Goal: Task Accomplishment & Management: Use online tool/utility

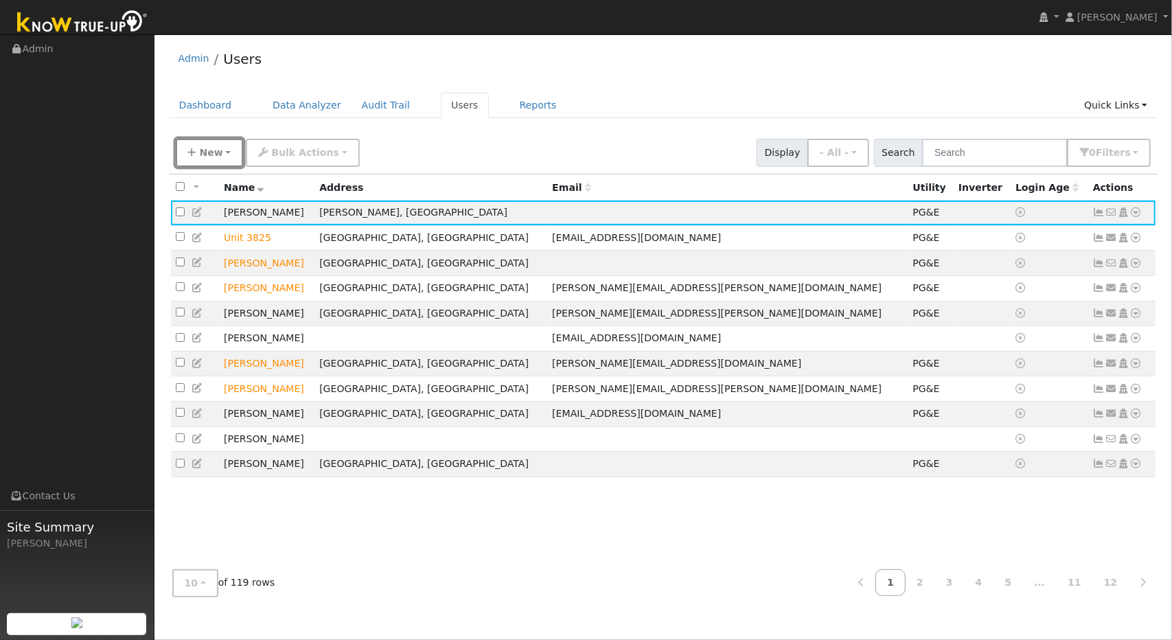
click at [210, 153] on span "New" at bounding box center [210, 152] width 23 height 11
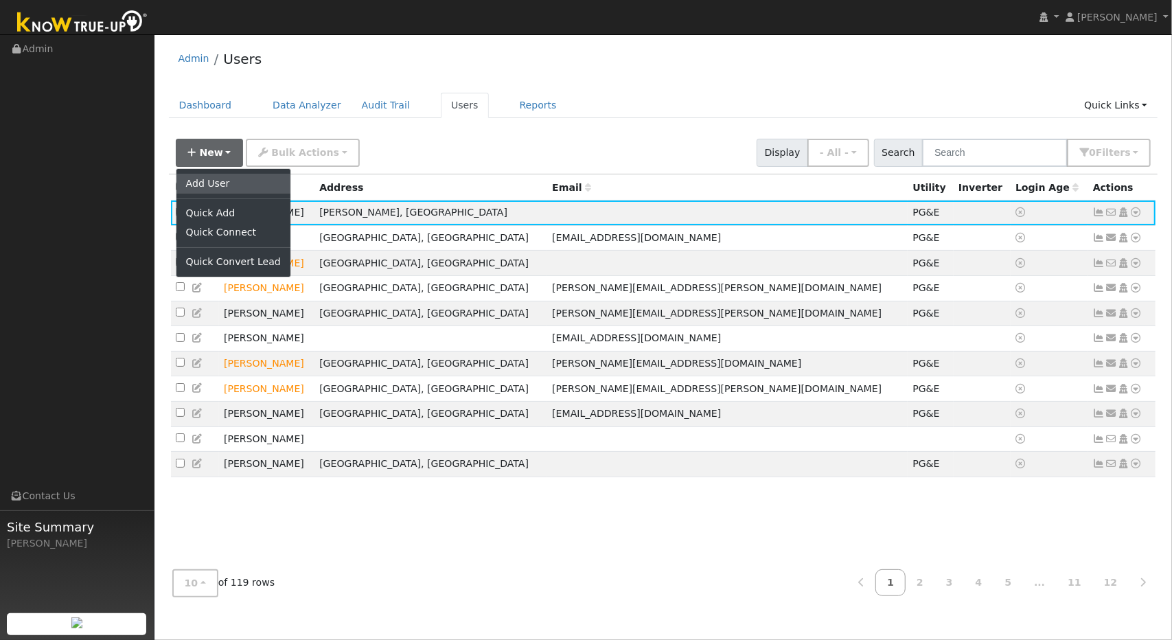
click at [209, 179] on link "Add User" at bounding box center [233, 183] width 114 height 19
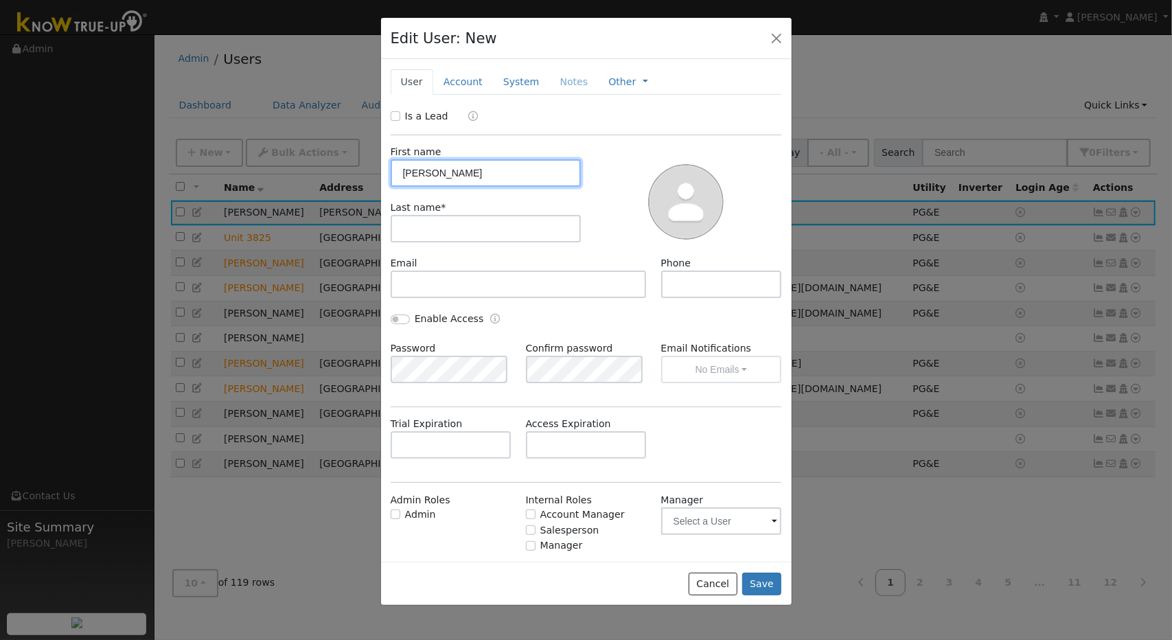
type input "Evelyn"
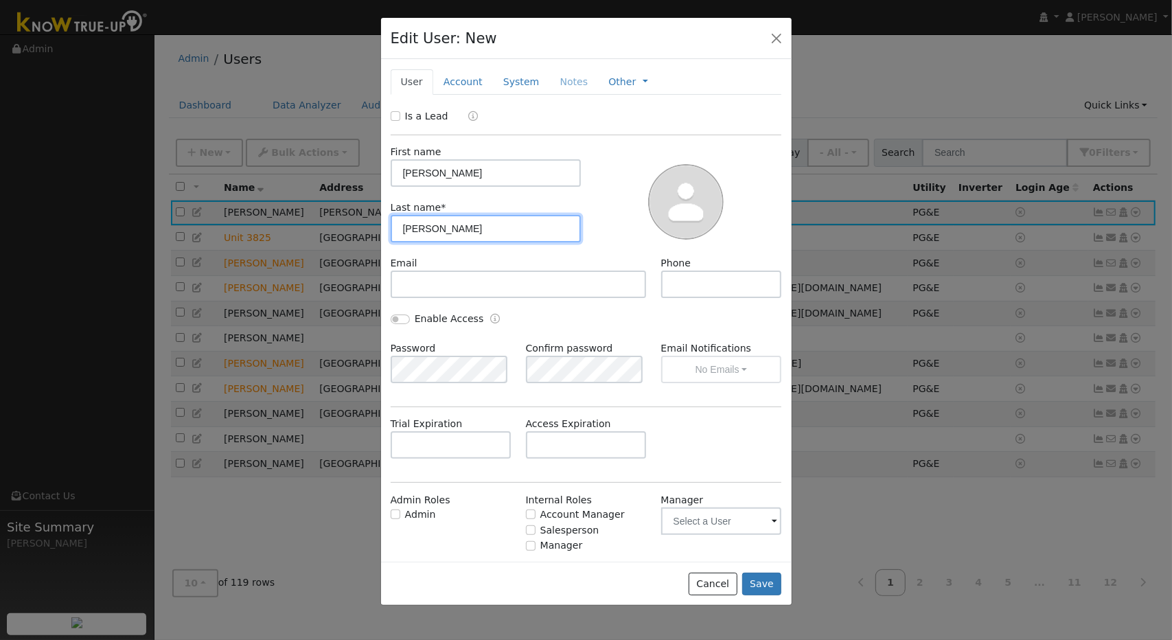
type input "Porter"
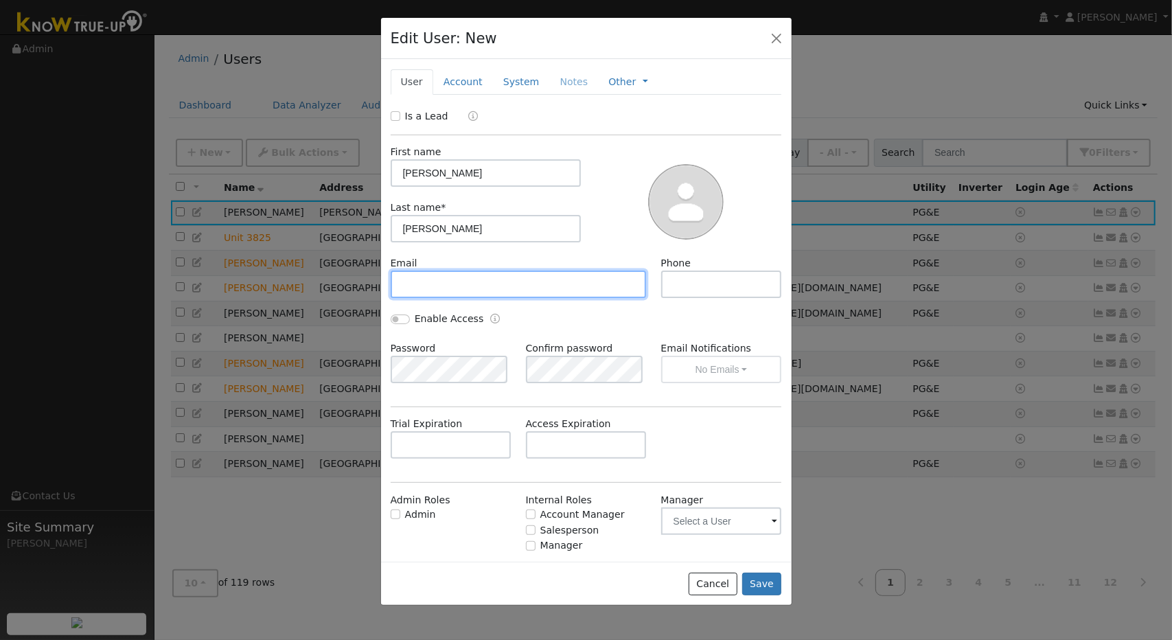
paste input "evelynporter3@gmail.com"
type input "evelynporter3@gmail.com"
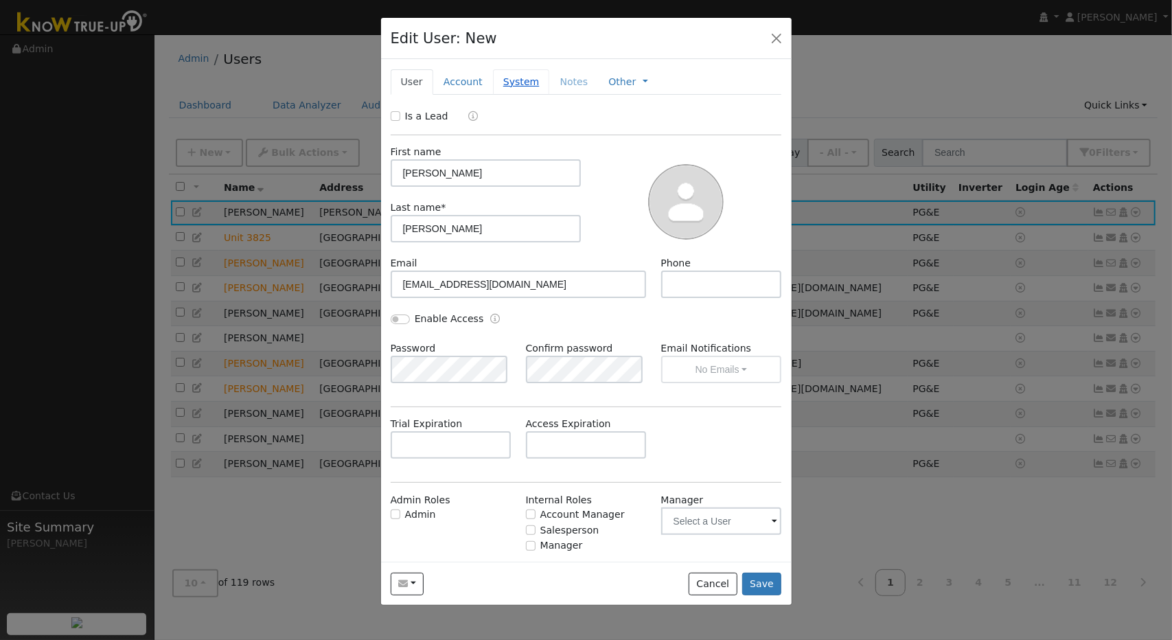
click at [509, 82] on link "System" at bounding box center [521, 81] width 57 height 25
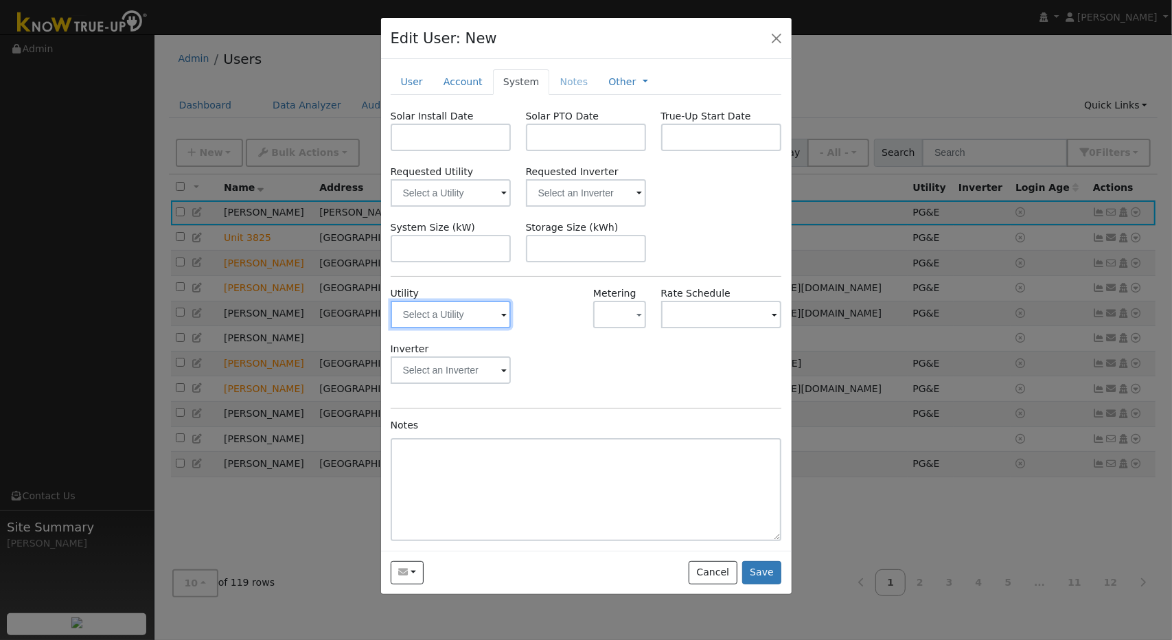
click at [498, 310] on input "text" at bounding box center [451, 314] width 121 height 27
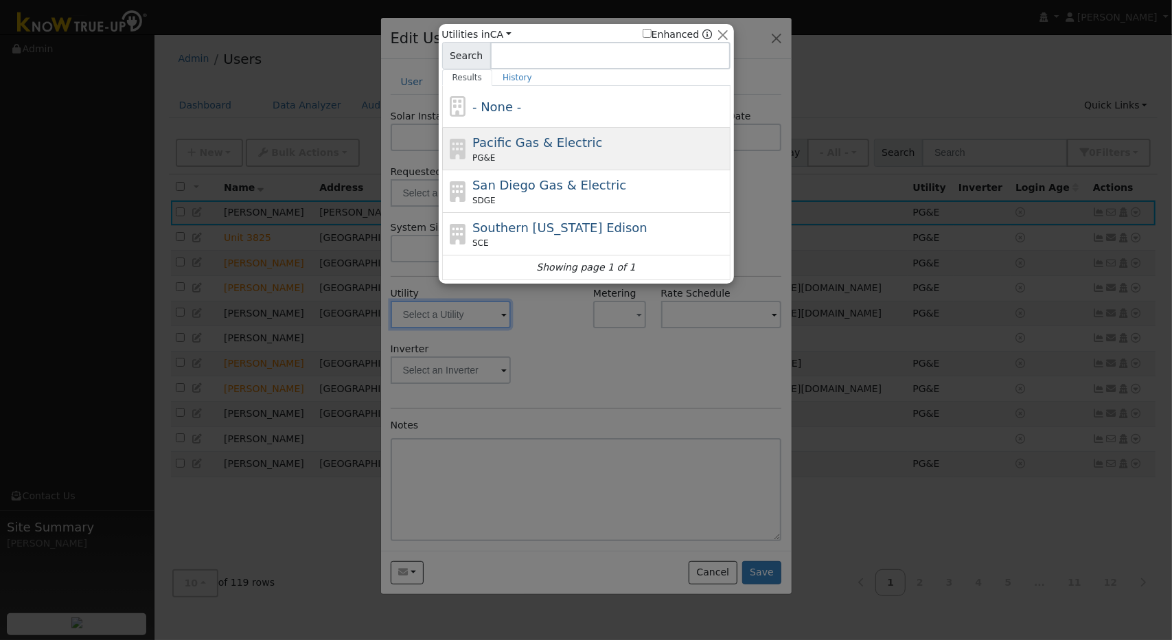
click at [529, 145] on span "Pacific Gas & Electric" at bounding box center [537, 142] width 130 height 14
type input "PG&E"
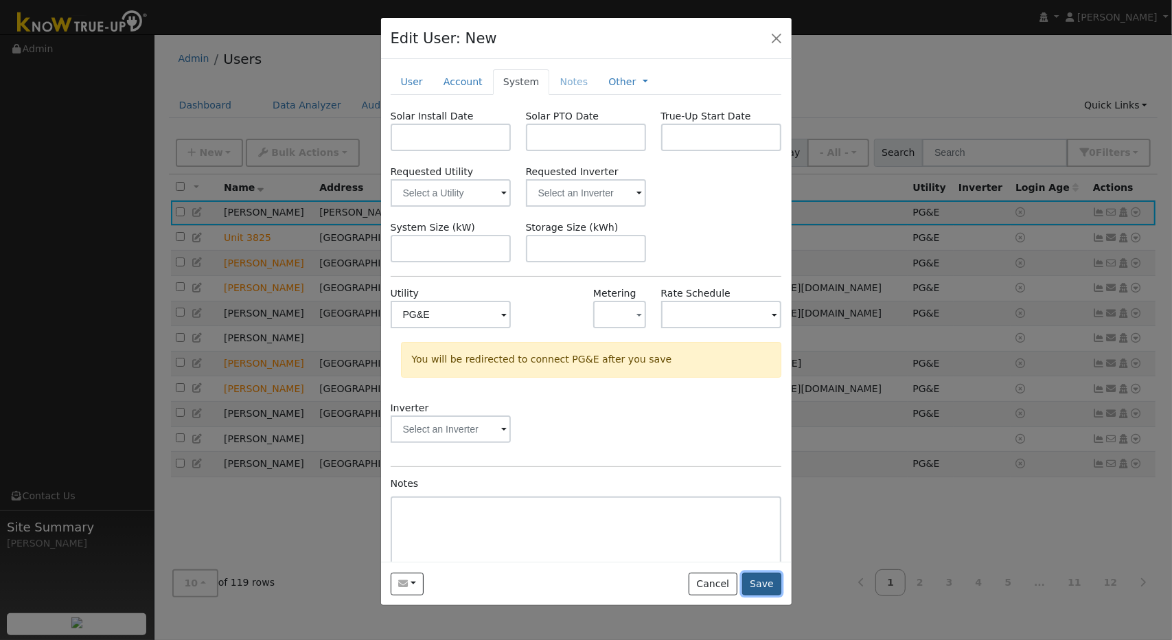
click at [766, 575] on button "Save" at bounding box center [762, 583] width 40 height 23
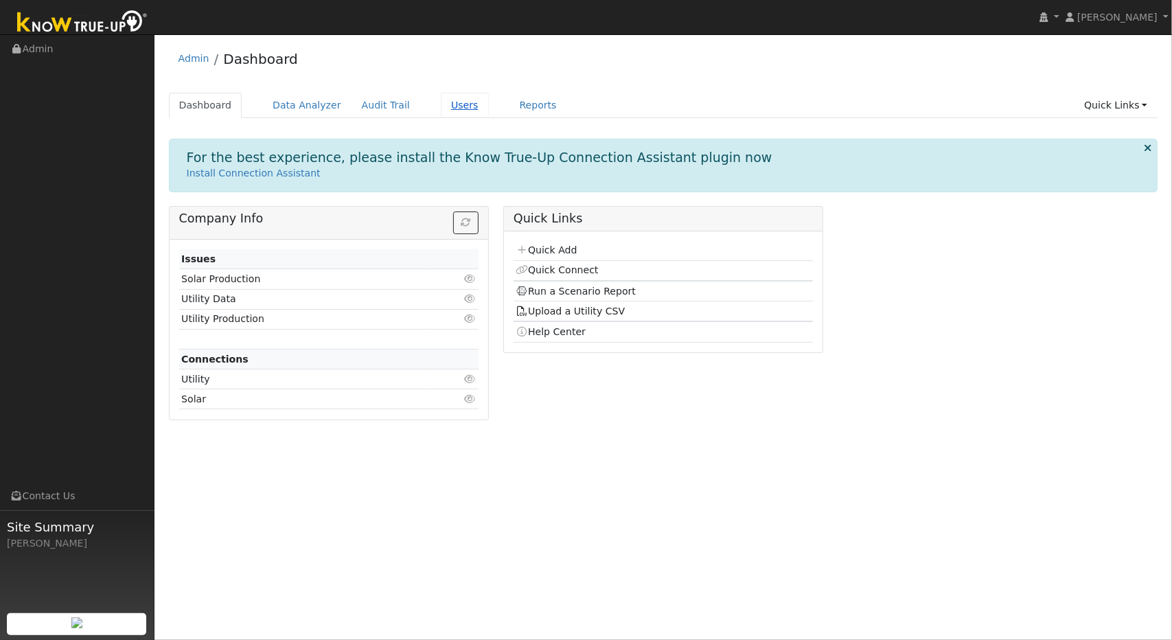
click at [441, 108] on link "Users" at bounding box center [465, 105] width 48 height 25
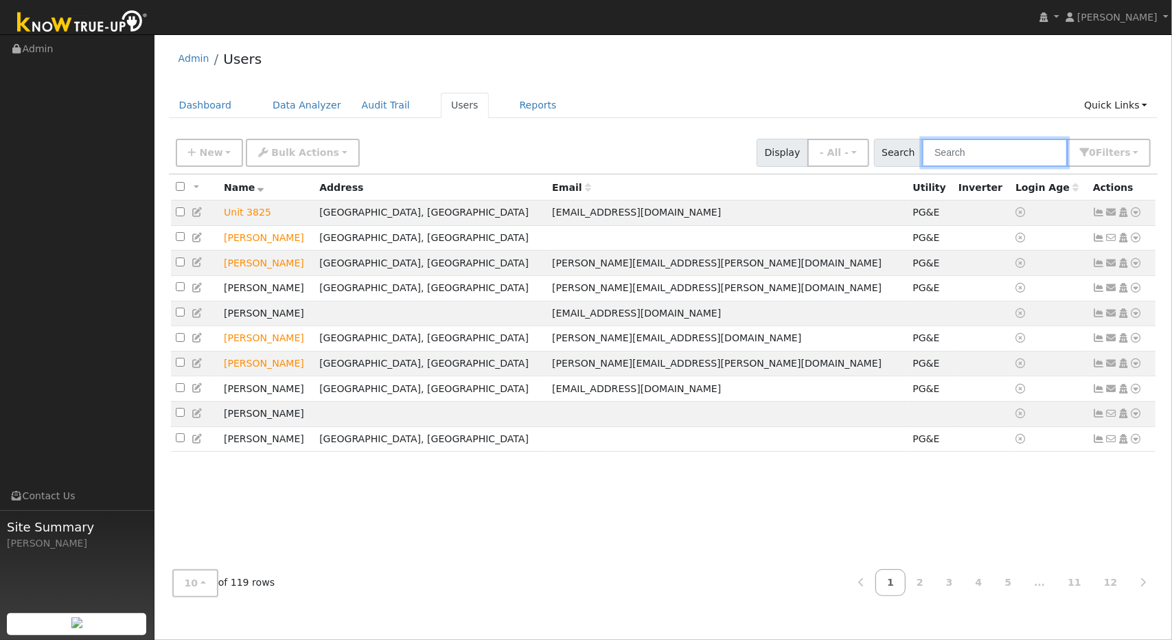
click at [943, 152] on input "text" at bounding box center [995, 153] width 146 height 28
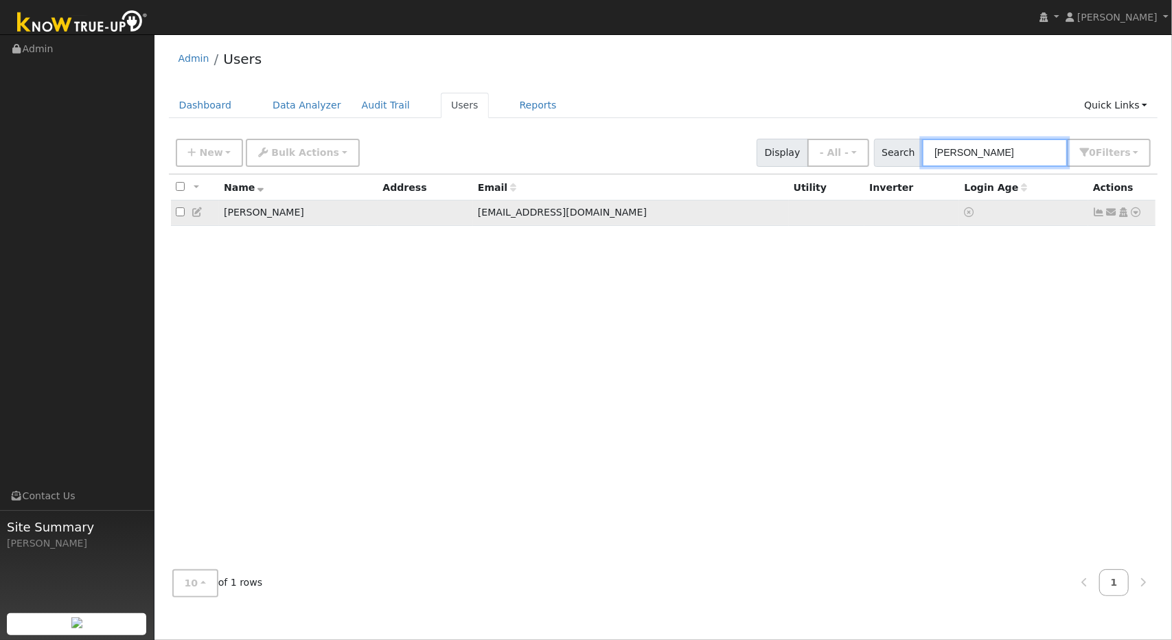
type input "[PERSON_NAME]"
click at [266, 212] on td "[PERSON_NAME]" at bounding box center [298, 212] width 159 height 25
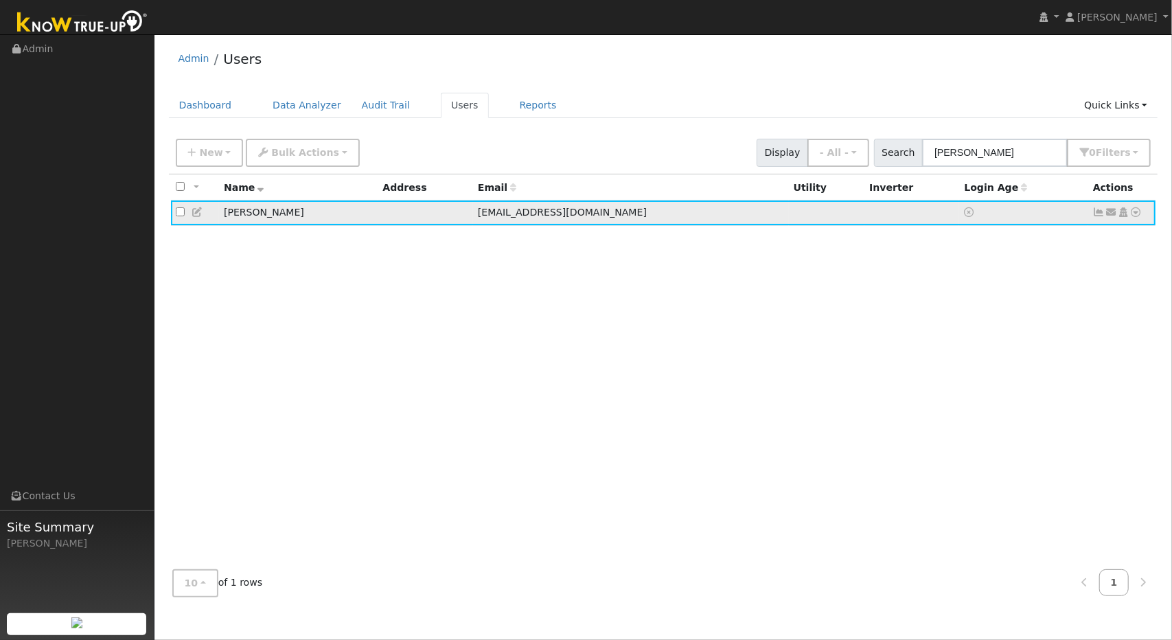
click at [1137, 213] on icon at bounding box center [1136, 212] width 12 height 10
click at [1006, 314] on link "Utility" at bounding box center [993, 316] width 95 height 19
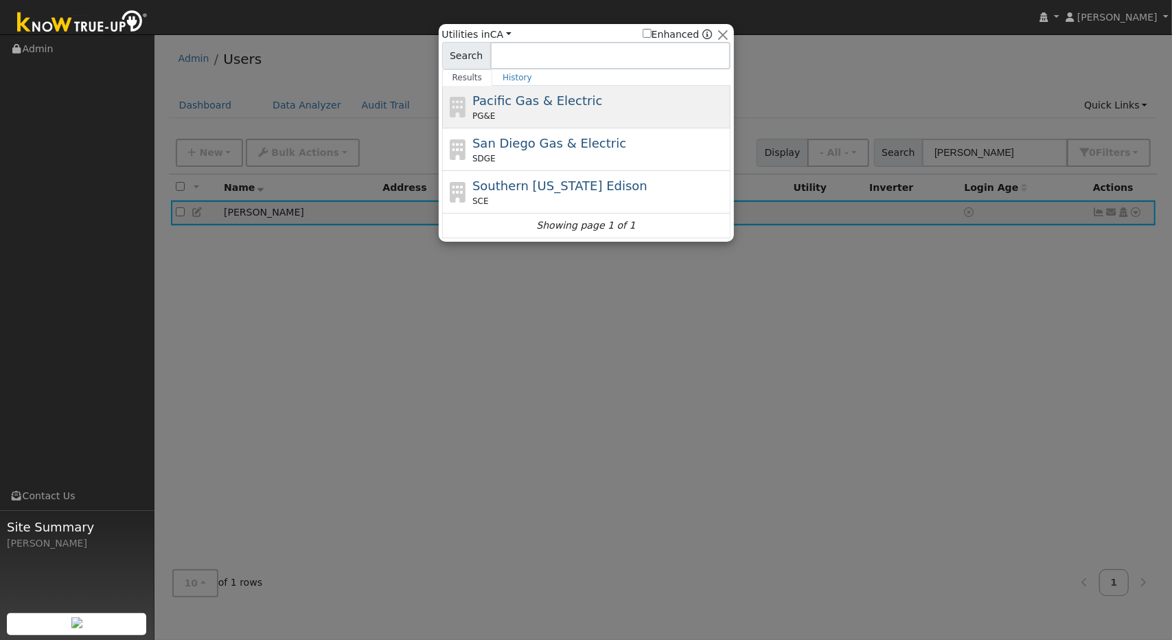
click at [633, 108] on div "Pacific Gas & Electric PG&E" at bounding box center [599, 106] width 255 height 31
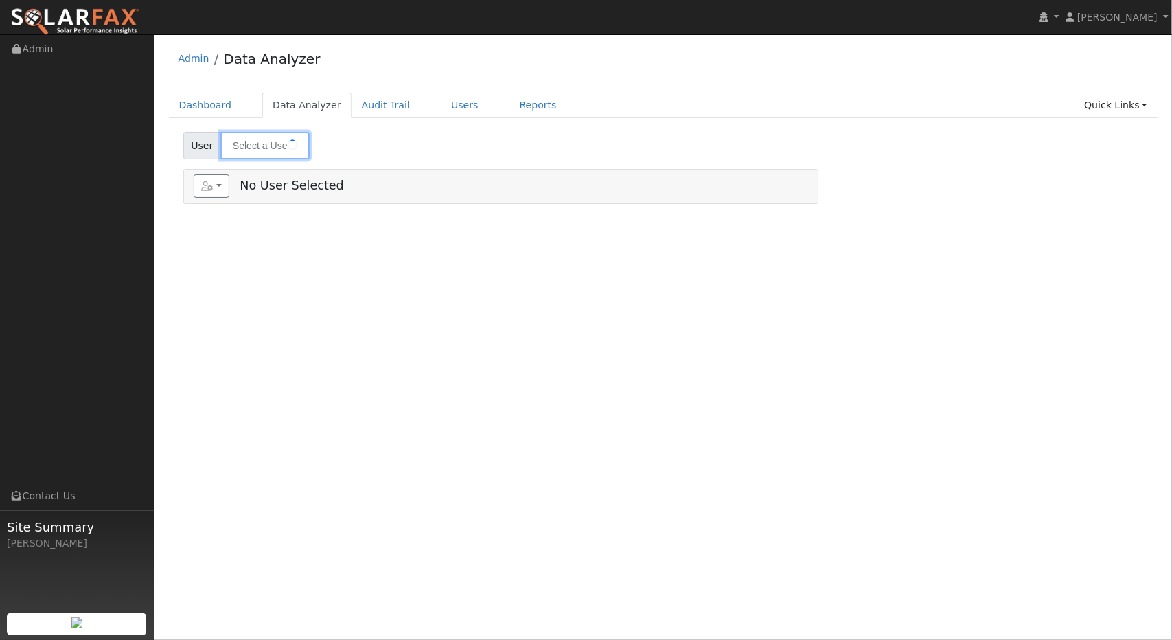
type input "[PERSON_NAME]"
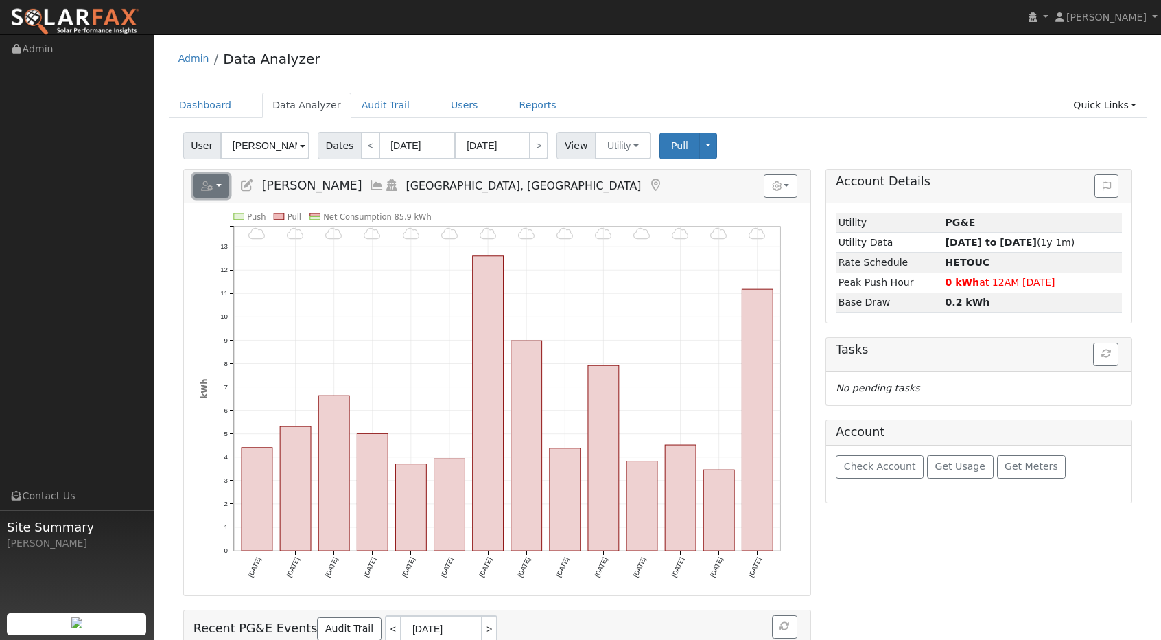
click at [218, 178] on button "button" at bounding box center [212, 185] width 36 height 23
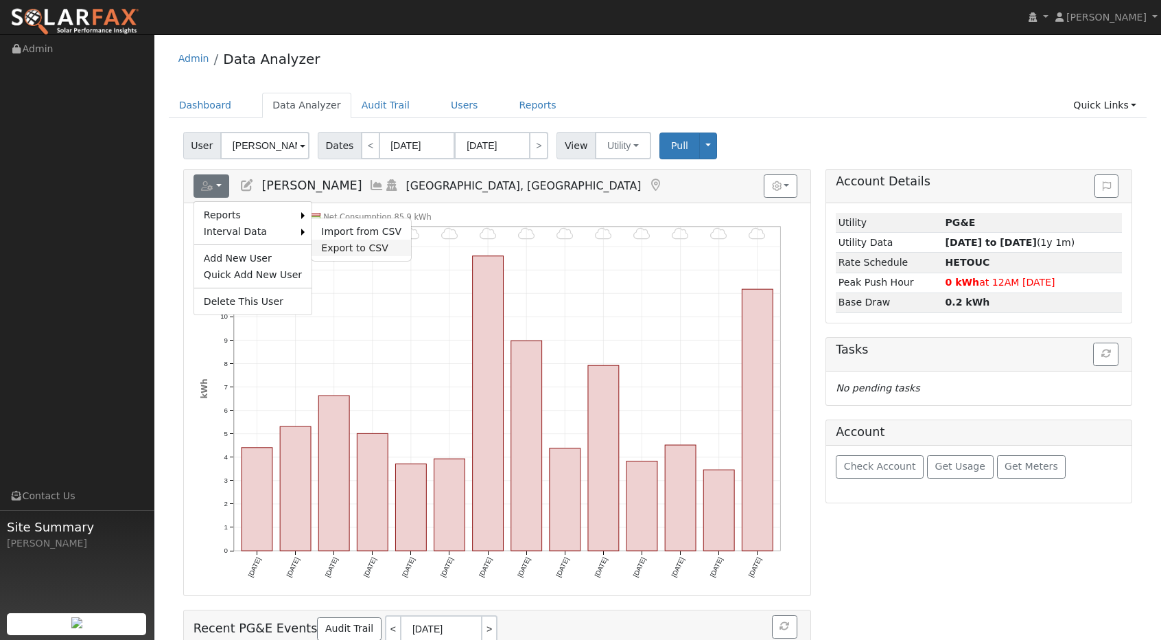
click at [316, 240] on link "Export to CSV" at bounding box center [362, 248] width 100 height 16
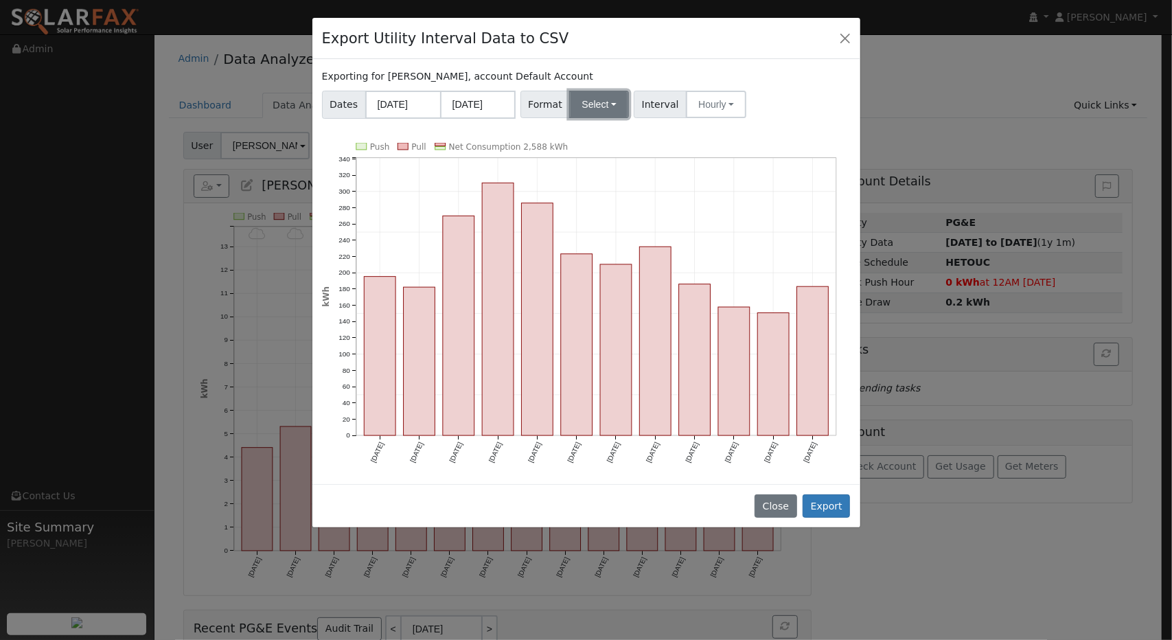
click at [603, 106] on button "Select" at bounding box center [599, 104] width 60 height 27
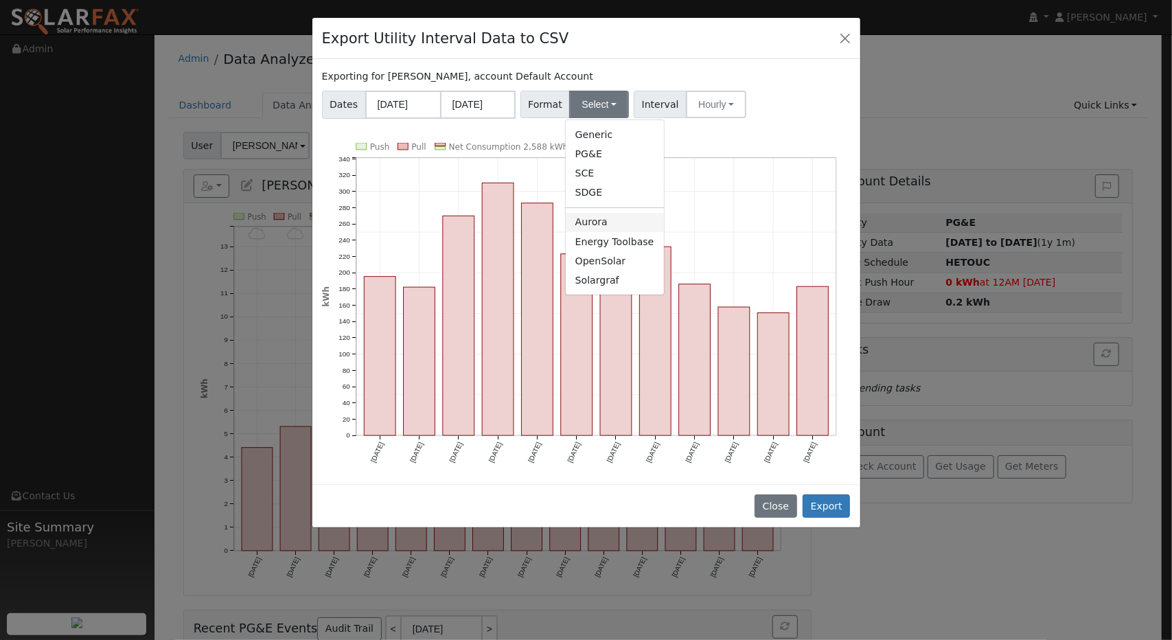
click at [622, 218] on link "Aurora" at bounding box center [615, 222] width 98 height 19
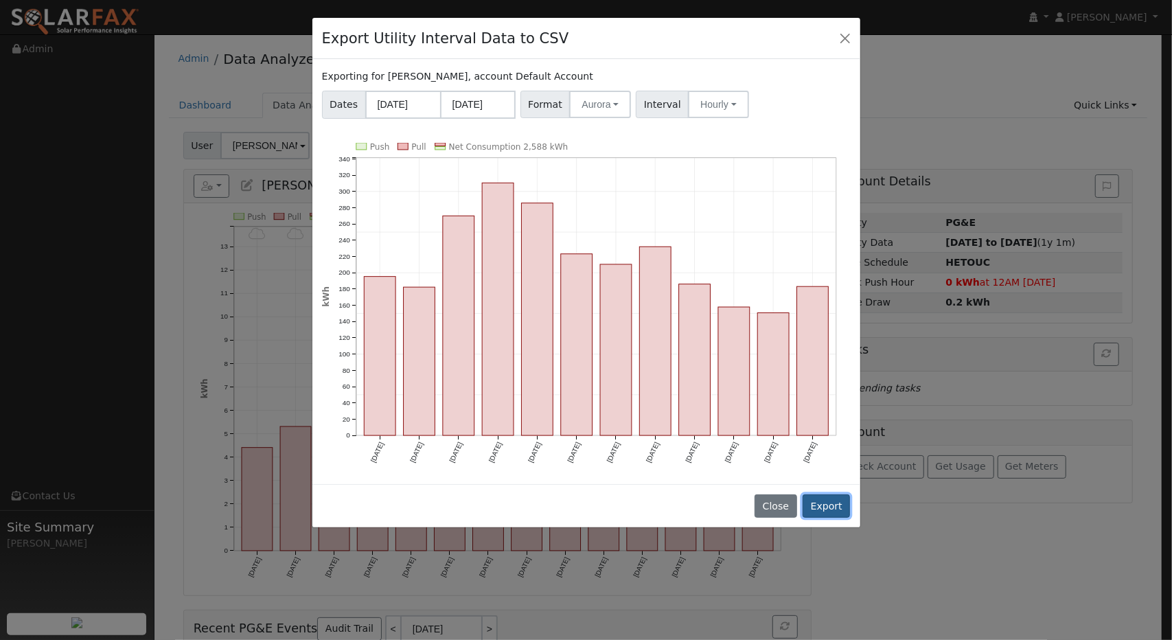
click at [830, 495] on button "Export" at bounding box center [825, 505] width 47 height 23
